Goal: Register for event/course

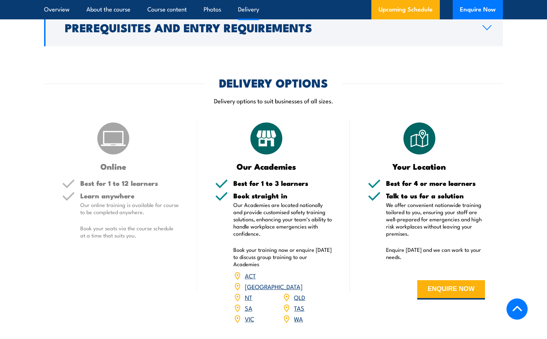
scroll to position [861, 0]
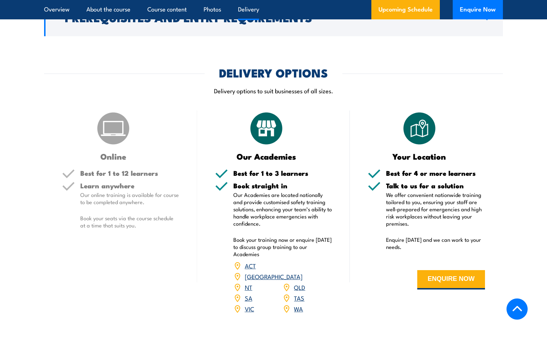
click at [90, 182] on h5 "Learn anywhere" at bounding box center [129, 185] width 99 height 7
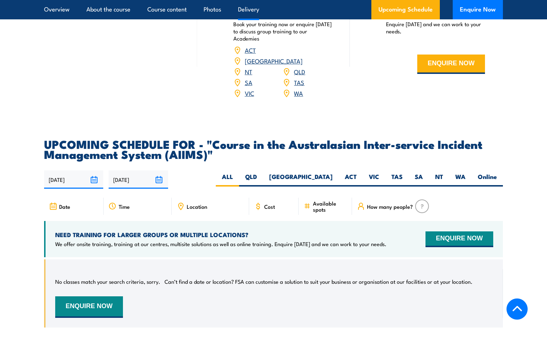
scroll to position [1076, 0]
click at [89, 171] on input "[DATE]" at bounding box center [73, 180] width 59 height 18
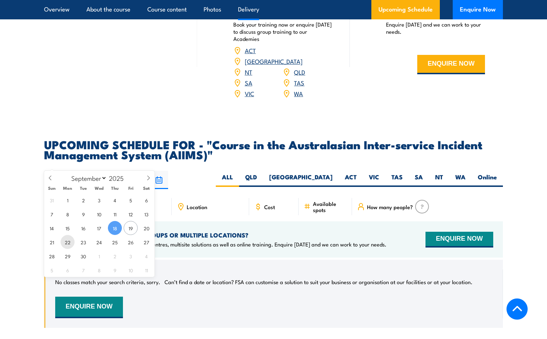
click at [69, 241] on span "22" at bounding box center [68, 242] width 14 height 14
type input "[DATE]"
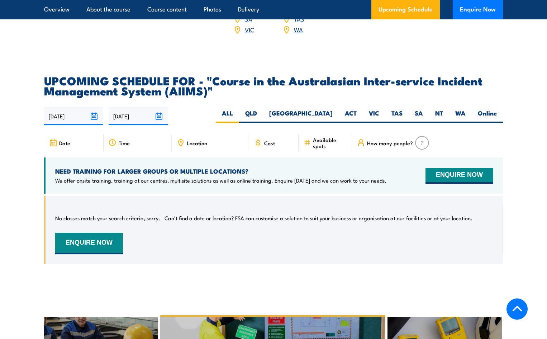
scroll to position [1053, 0]
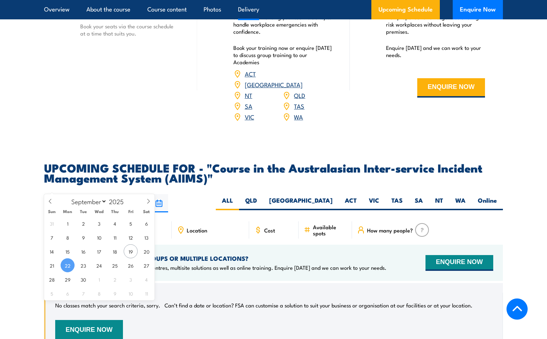
click at [95, 194] on input "[DATE]" at bounding box center [73, 203] width 59 height 18
click at [129, 252] on span "19" at bounding box center [131, 251] width 14 height 14
type input "19/09/2025"
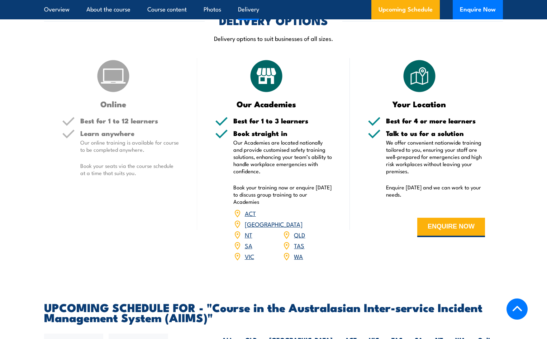
scroll to position [953, 0]
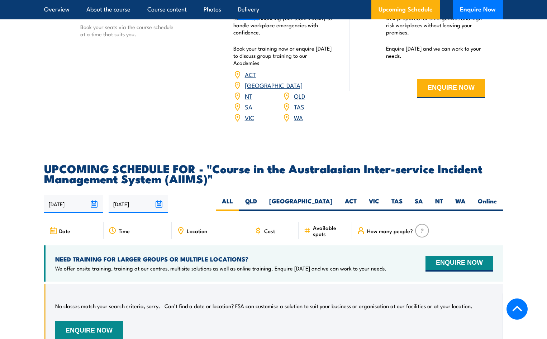
scroll to position [1053, 0]
